Goal: Check status: Check status

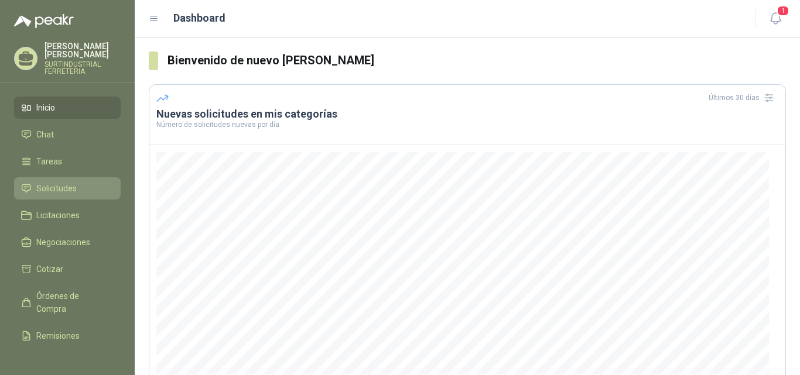
click at [61, 191] on span "Solicitudes" at bounding box center [56, 188] width 40 height 13
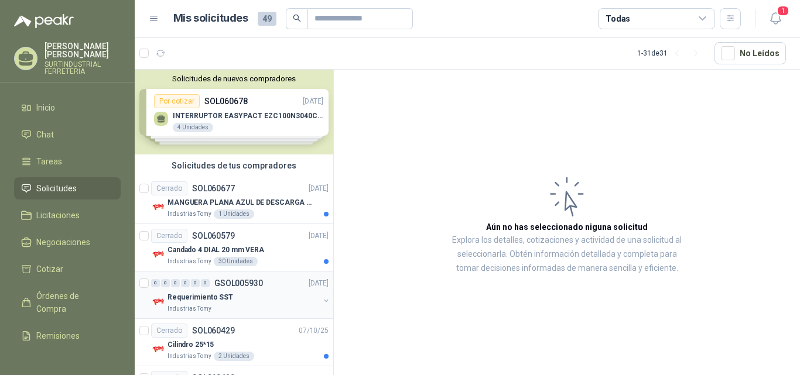
click at [250, 286] on p "GSOL005930" at bounding box center [238, 283] width 49 height 8
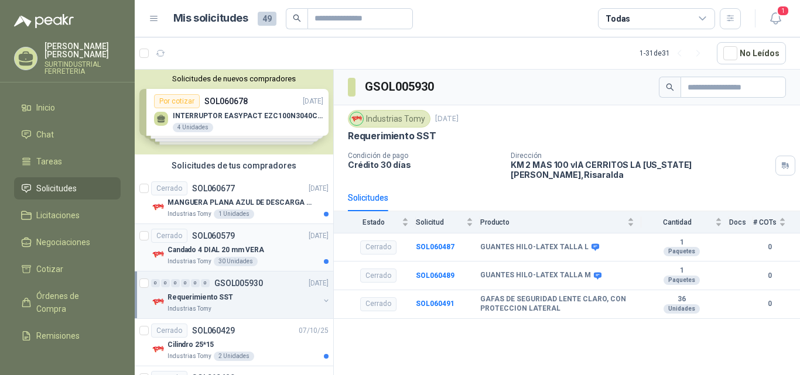
click at [255, 261] on div "Industrias Tomy 30 Unidades" at bounding box center [247, 261] width 161 height 9
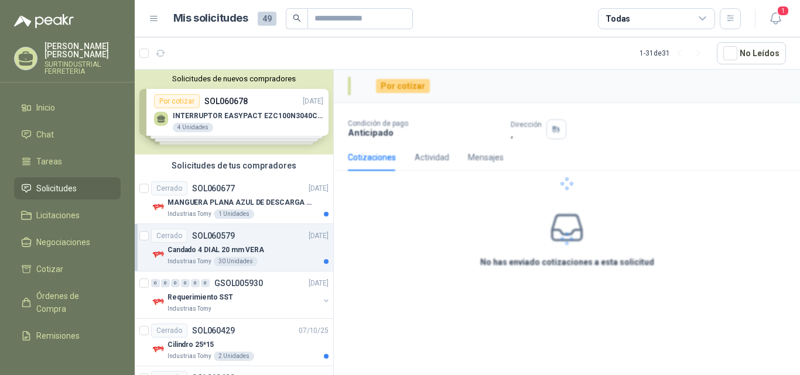
click at [279, 252] on div "Candado 4 DIAL 20 mm VERA" at bounding box center [247, 250] width 161 height 14
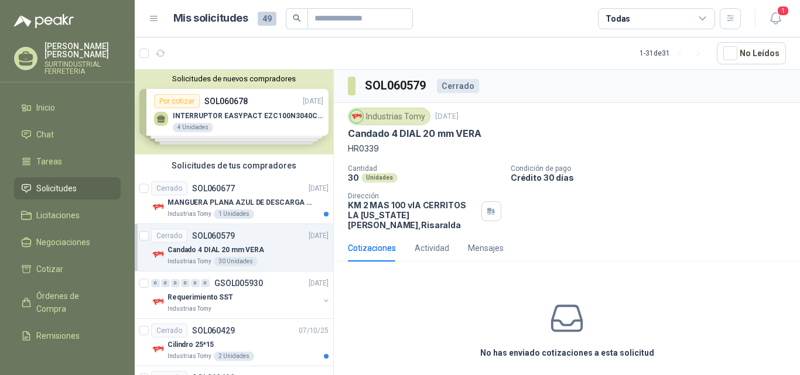
click at [275, 241] on div "Cerrado SOL060579 [DATE]" at bounding box center [239, 236] width 177 height 14
click at [277, 190] on div "Cerrado SOL060677 [DATE]" at bounding box center [239, 188] width 177 height 14
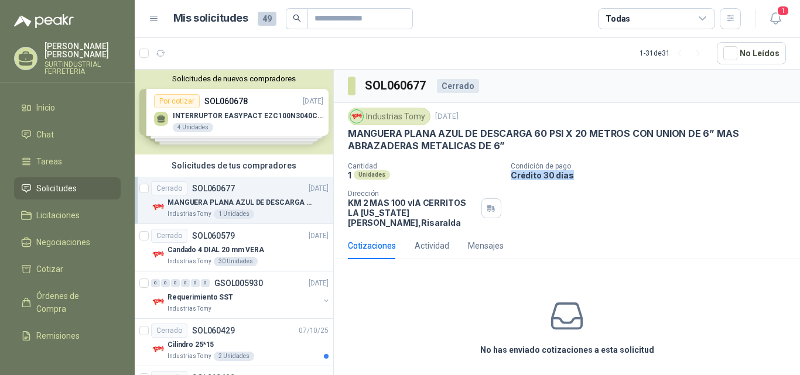
drag, startPoint x: 799, startPoint y: 169, endPoint x: 799, endPoint y: 214, distance: 45.1
click at [799, 214] on div "Industrias Tomy [DATE] MANGUERA PLANA AZUL DE DESCARGA 60 PSI X 20 METROS CON U…" at bounding box center [567, 167] width 466 height 129
click at [278, 239] on div "Cerrado SOL060579 [DATE]" at bounding box center [239, 236] width 177 height 14
